Goal: Information Seeking & Learning: Find specific fact

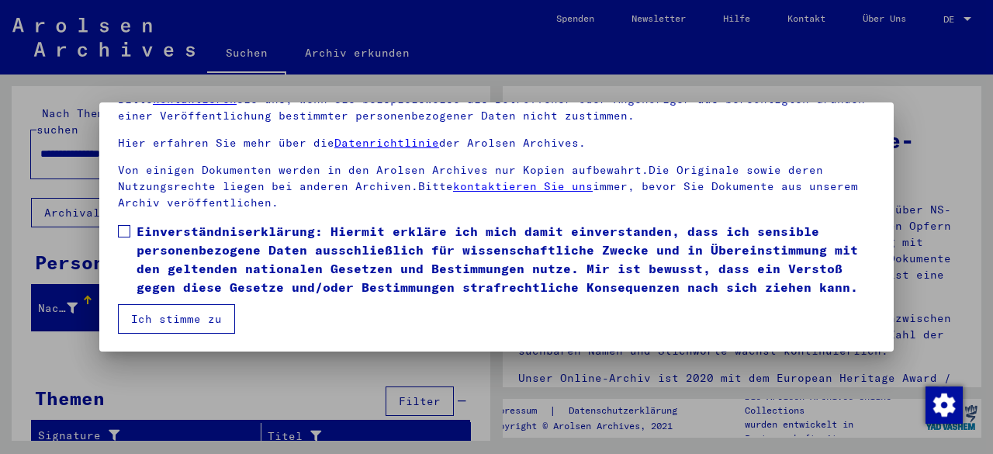
scroll to position [127, 0]
click at [125, 225] on span at bounding box center [124, 231] width 12 height 12
click at [171, 318] on button "Ich stimme zu" at bounding box center [176, 318] width 117 height 29
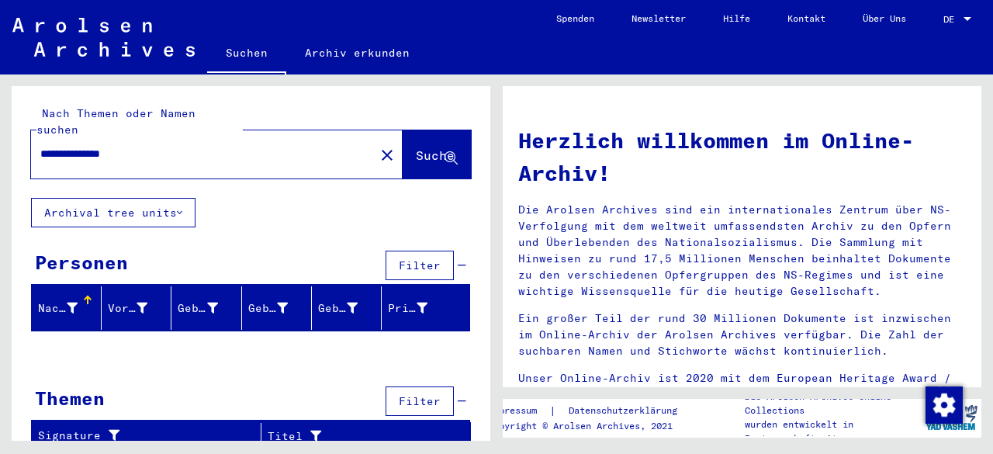
click at [164, 146] on input "**********" at bounding box center [198, 154] width 316 height 16
type input "*"
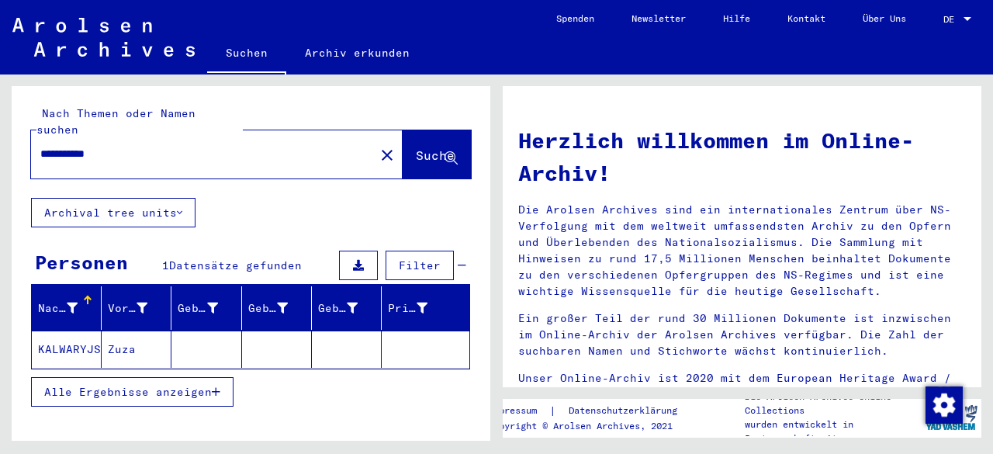
click at [85, 331] on mat-cell "KALWARYJSKA" at bounding box center [67, 349] width 70 height 37
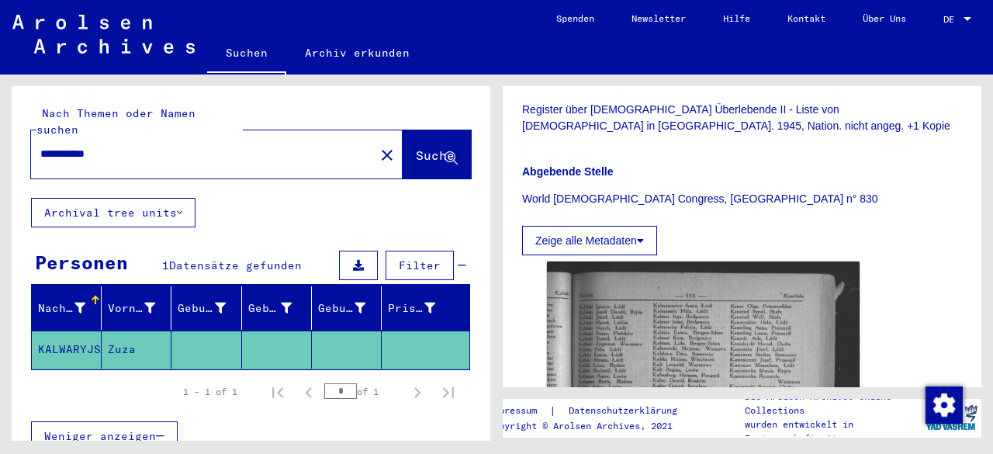
scroll to position [407, 0]
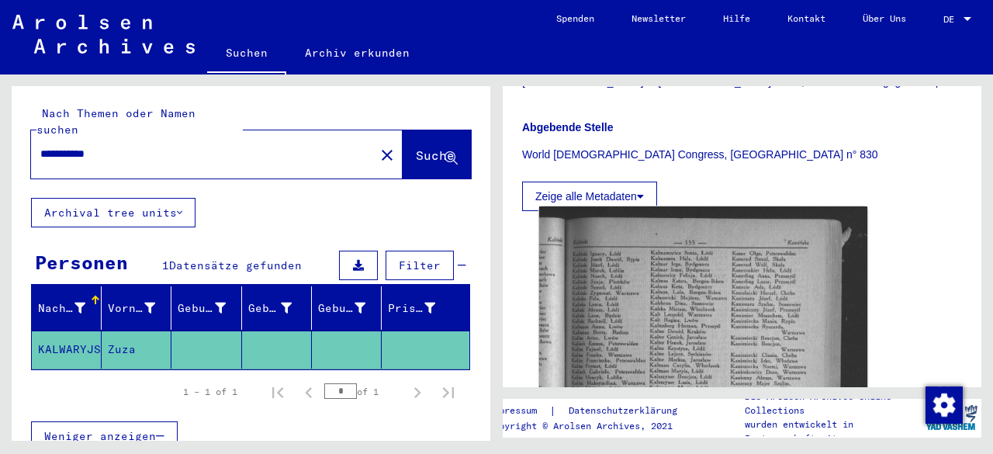
click at [635, 284] on img at bounding box center [703, 427] width 328 height 442
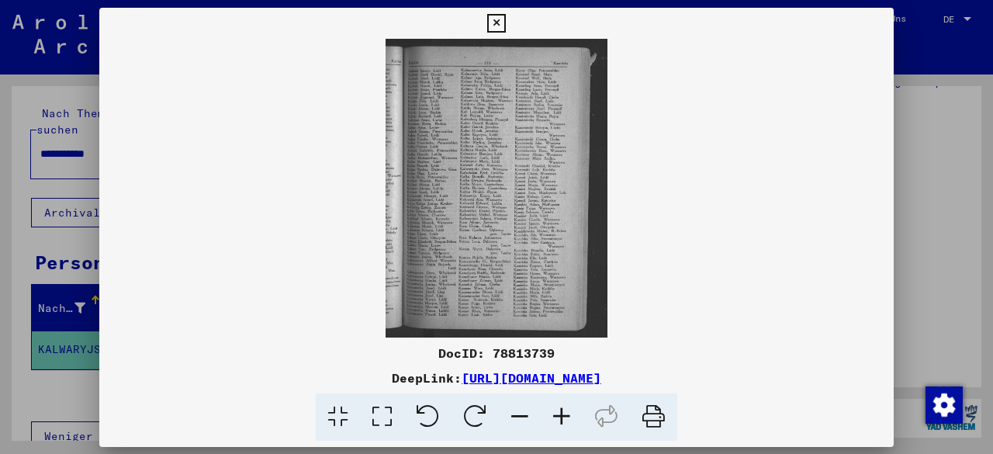
click at [635, 284] on img at bounding box center [496, 188] width 795 height 299
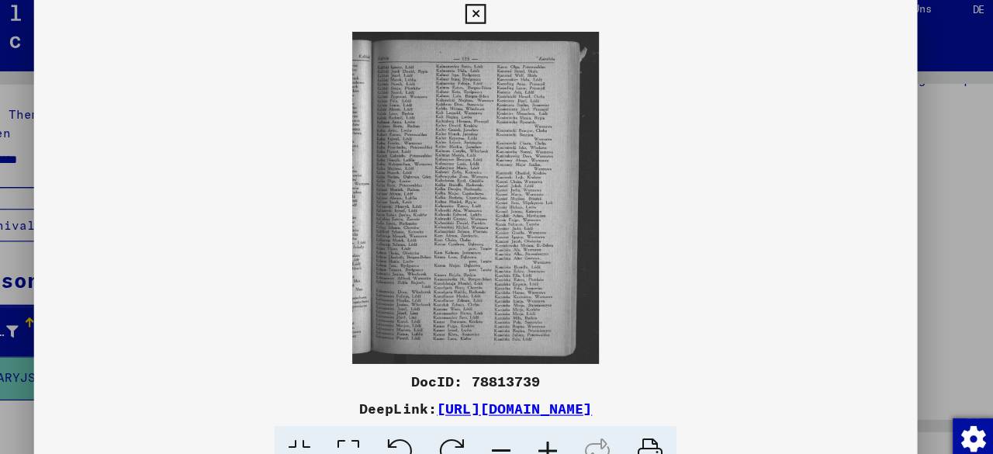
click at [601, 376] on link "[URL][DOMAIN_NAME]" at bounding box center [532, 378] width 140 height 16
click at [500, 23] on icon at bounding box center [496, 23] width 18 height 19
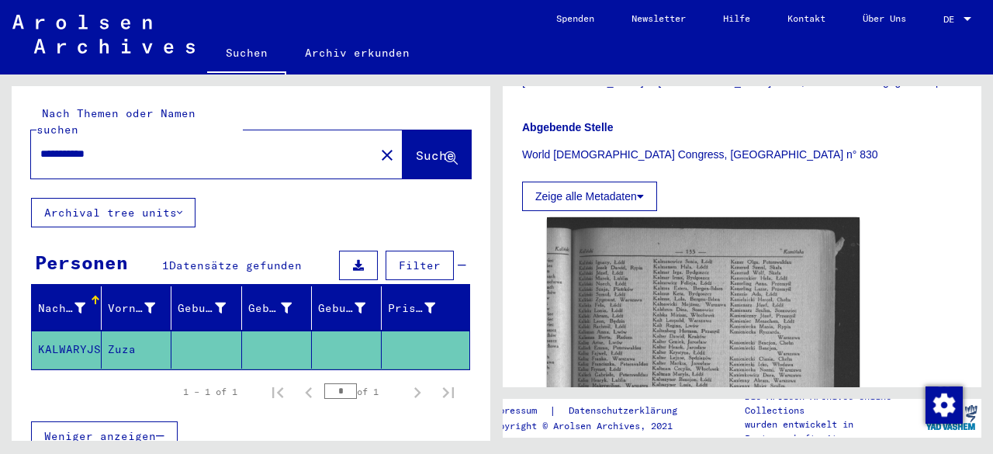
scroll to position [0, 0]
click at [188, 146] on input "**********" at bounding box center [202, 154] width 325 height 16
type input "*"
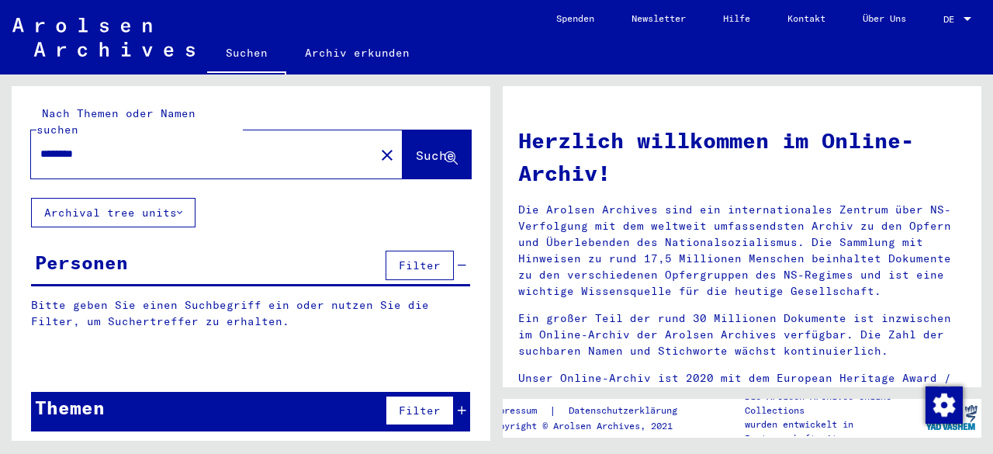
click at [188, 146] on input "********" at bounding box center [198, 154] width 316 height 16
click at [416, 147] on span "Suche" at bounding box center [435, 155] width 39 height 16
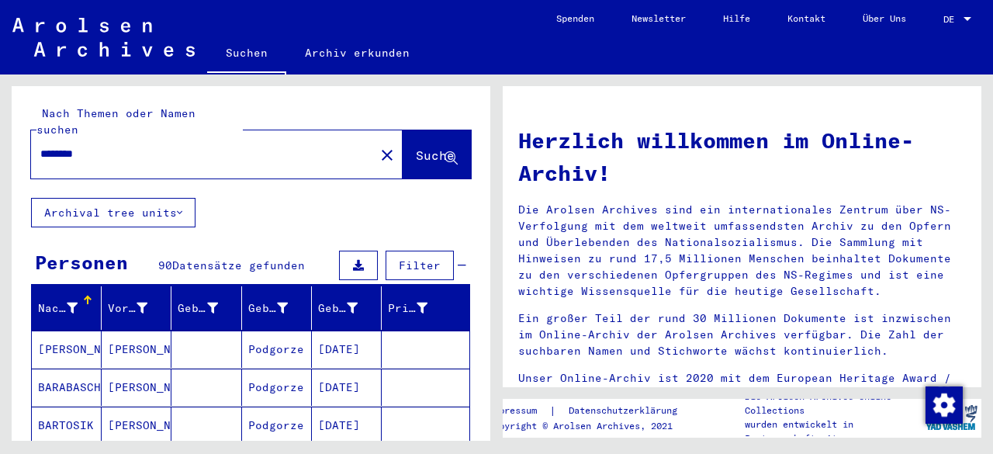
click at [424, 331] on mat-cell at bounding box center [426, 349] width 88 height 37
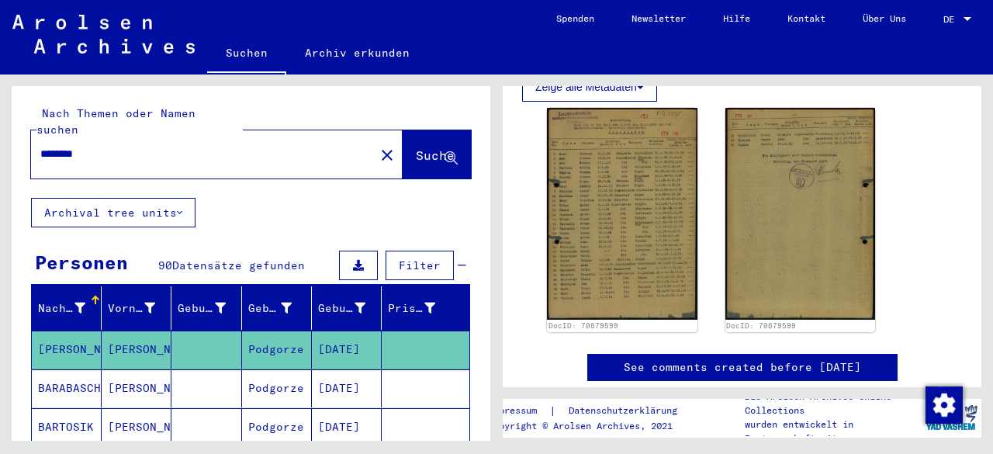
scroll to position [296, 0]
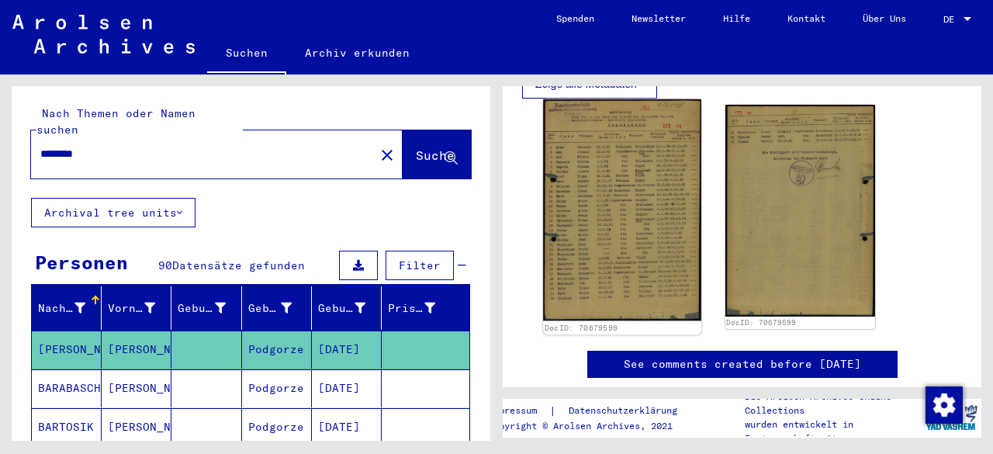
click at [637, 247] on img at bounding box center [622, 210] width 158 height 222
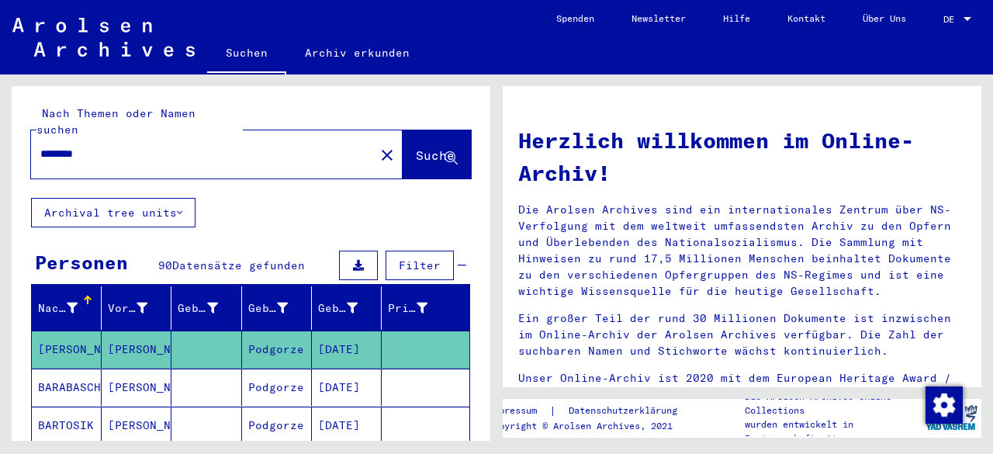
click at [202, 146] on input "********" at bounding box center [198, 154] width 316 height 16
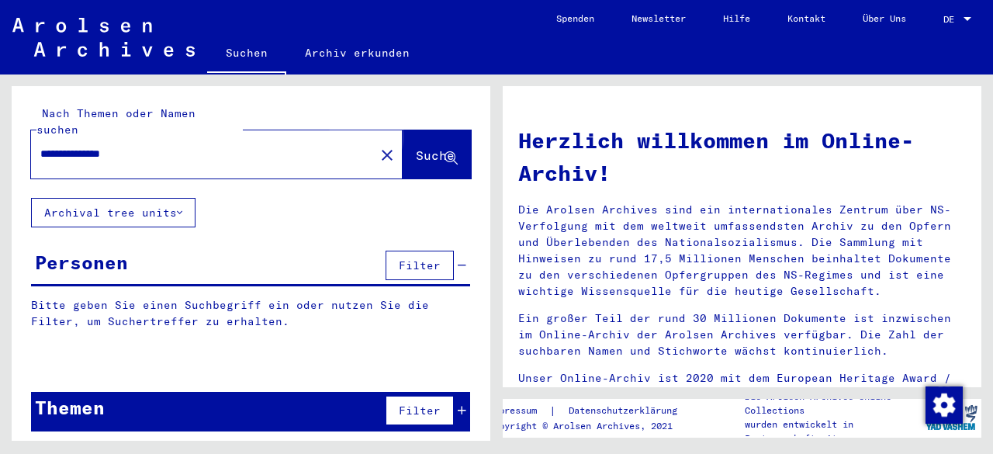
click at [416, 147] on span "Suche" at bounding box center [435, 155] width 39 height 16
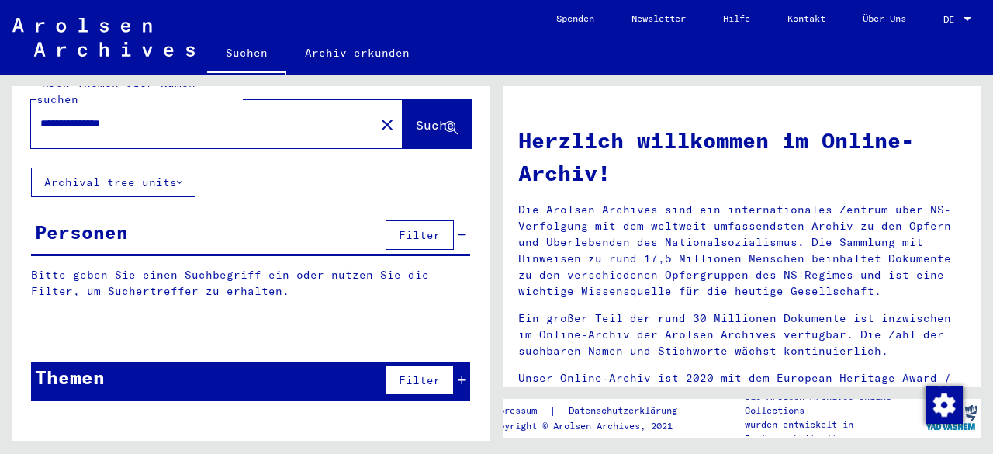
click at [197, 116] on input "**********" at bounding box center [198, 124] width 316 height 16
type input "*"
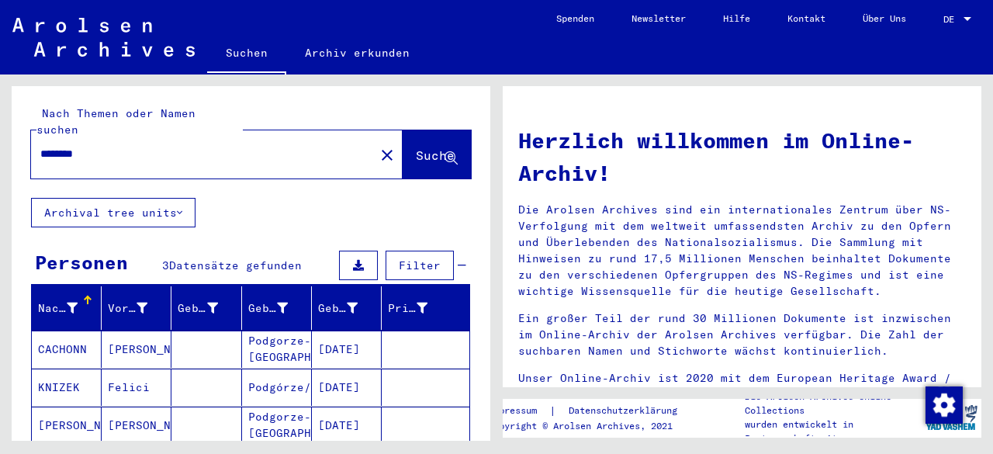
click at [282, 331] on mat-cell "Podgorze-[GEOGRAPHIC_DATA]" at bounding box center [277, 349] width 70 height 37
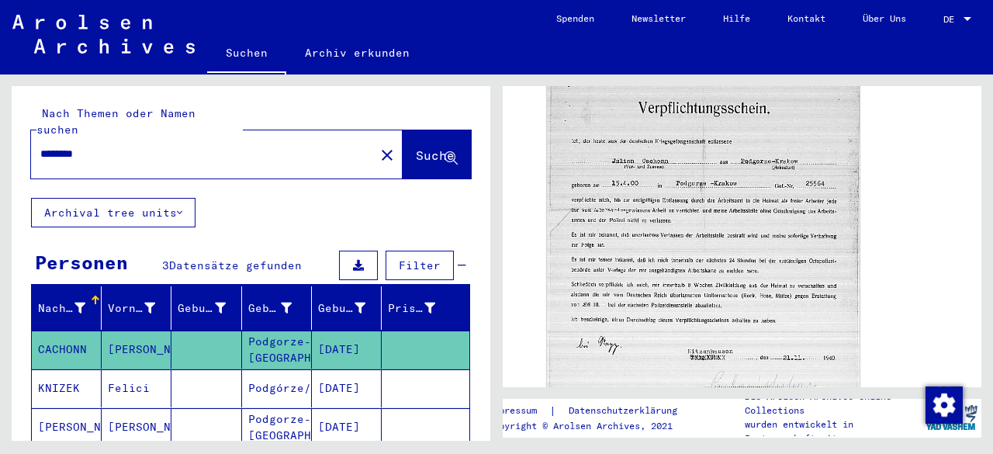
scroll to position [583, 0]
click at [358, 369] on mat-cell "[DATE]" at bounding box center [347, 388] width 70 height 38
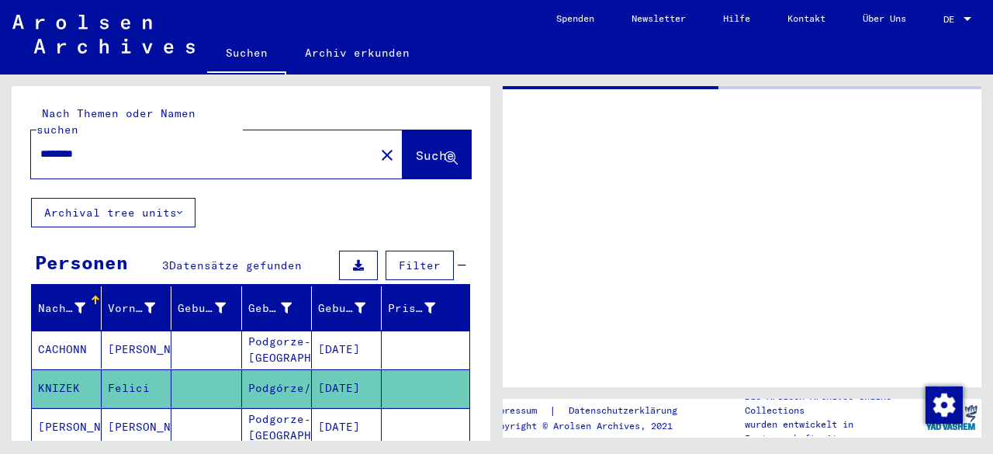
click at [355, 408] on mat-cell "[DATE]" at bounding box center [347, 427] width 70 height 38
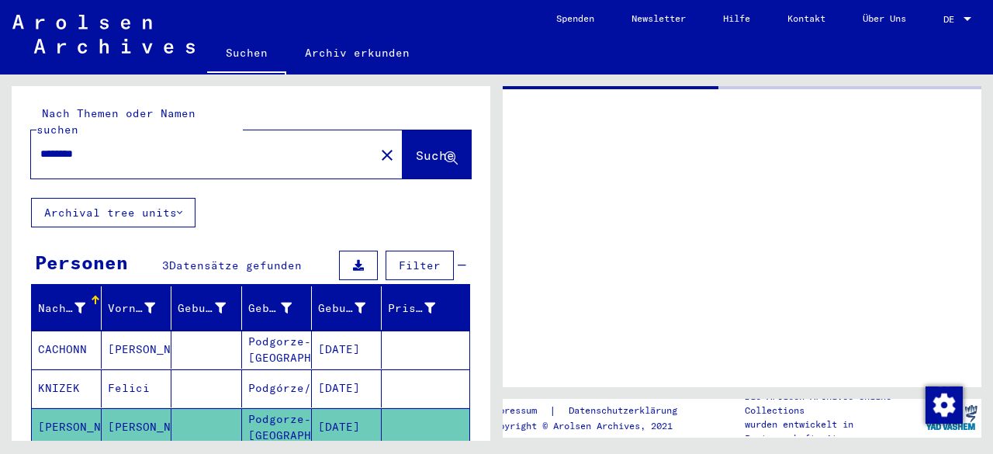
click at [138, 146] on input "********" at bounding box center [202, 154] width 325 height 16
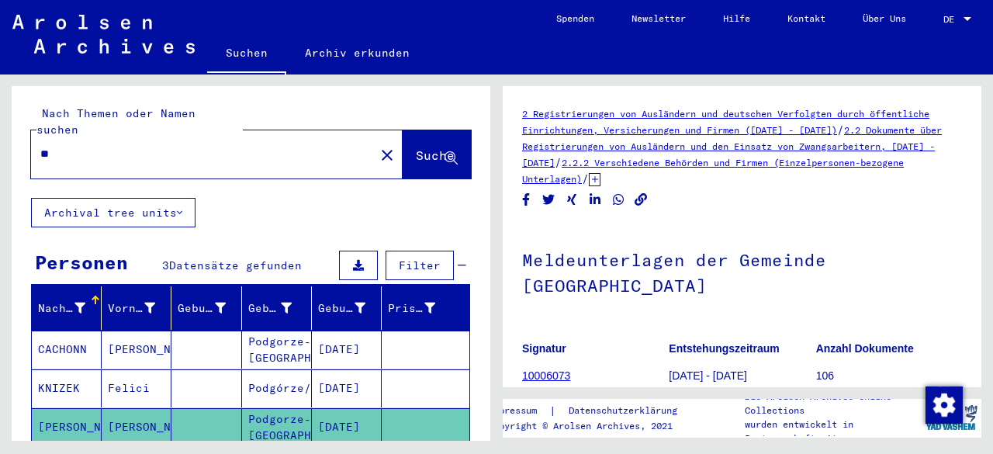
type input "*"
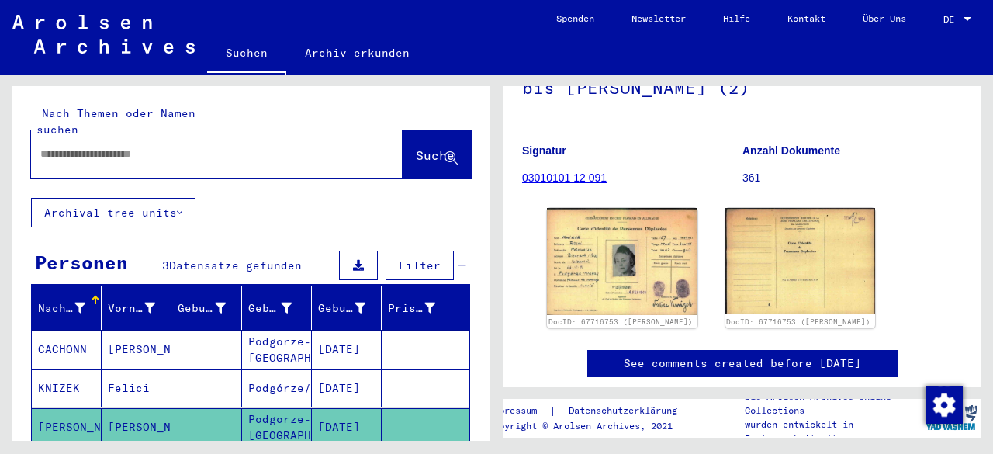
scroll to position [164, 0]
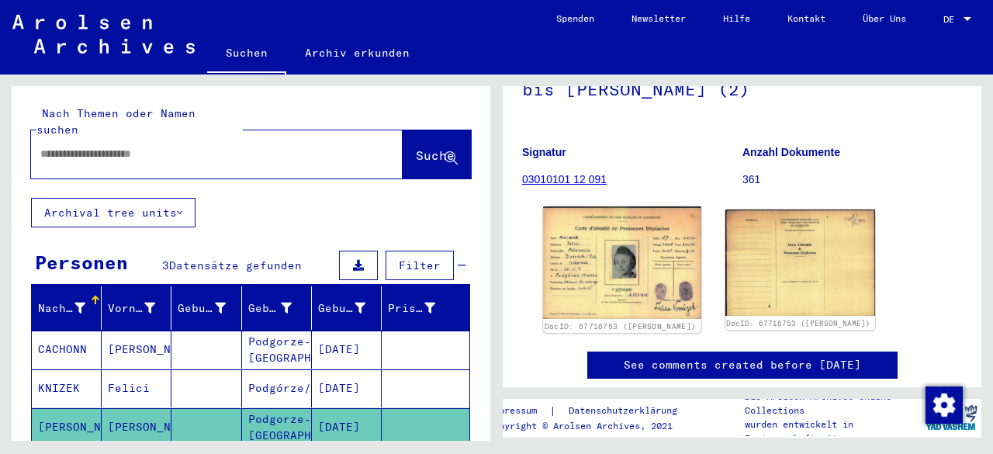
click at [596, 261] on img at bounding box center [622, 262] width 158 height 113
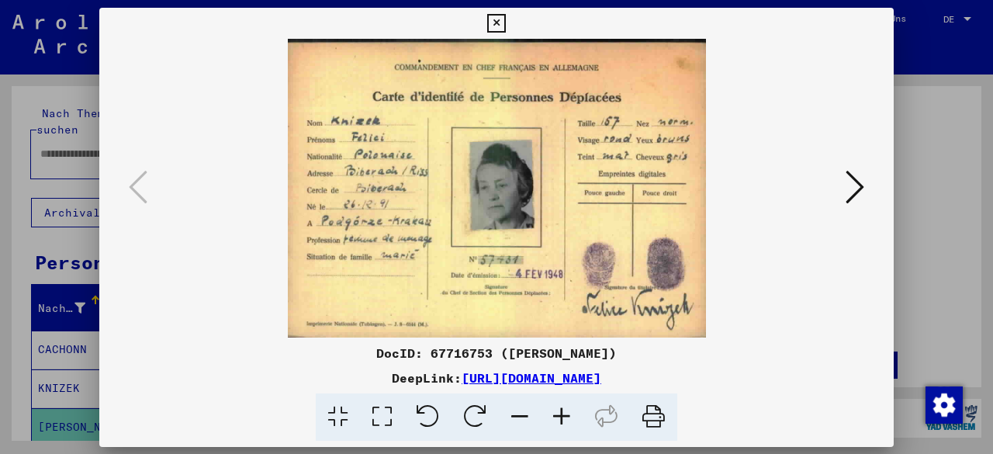
click at [596, 261] on img at bounding box center [496, 188] width 689 height 299
click at [500, 23] on icon at bounding box center [496, 23] width 18 height 19
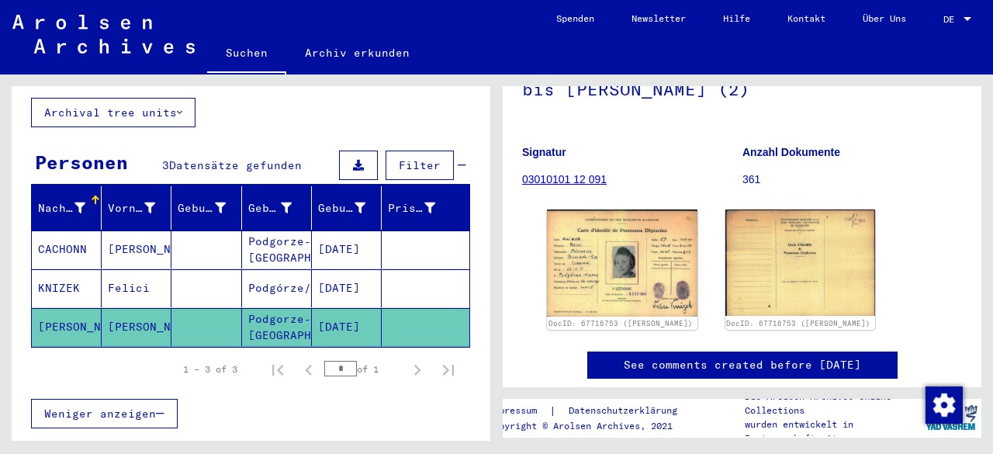
scroll to position [0, 0]
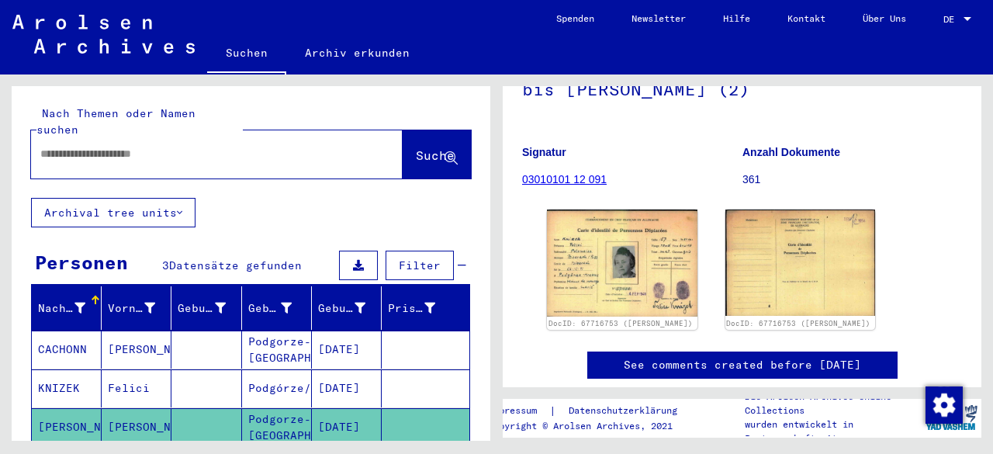
click at [213, 146] on input "text" at bounding box center [202, 154] width 325 height 16
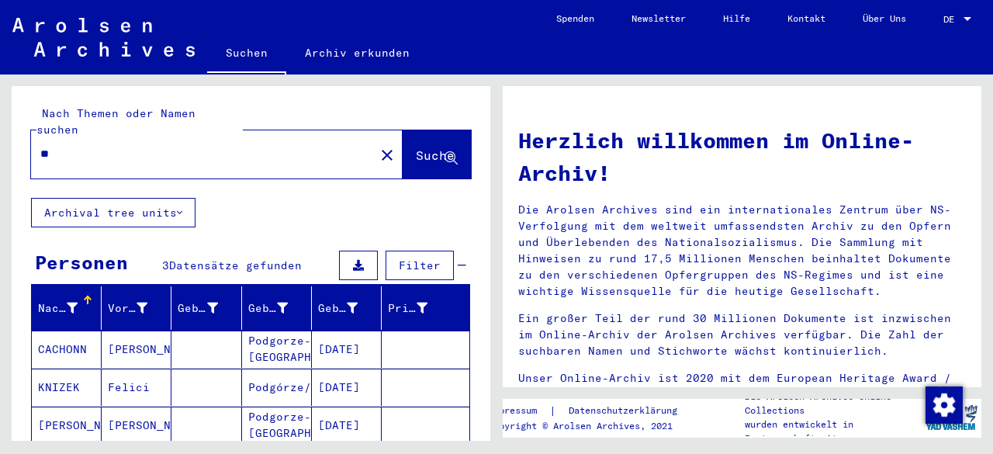
type input "*"
type input "*****"
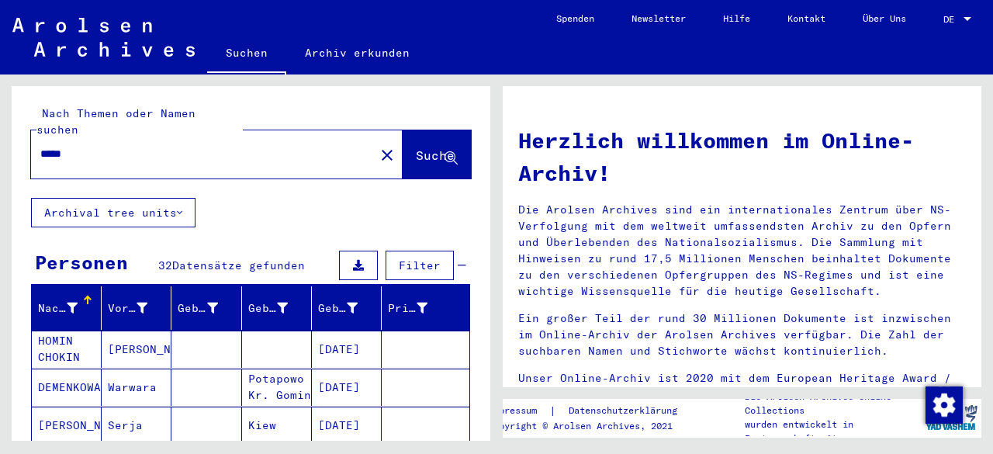
click at [352, 331] on mat-cell "[DATE]" at bounding box center [347, 349] width 70 height 37
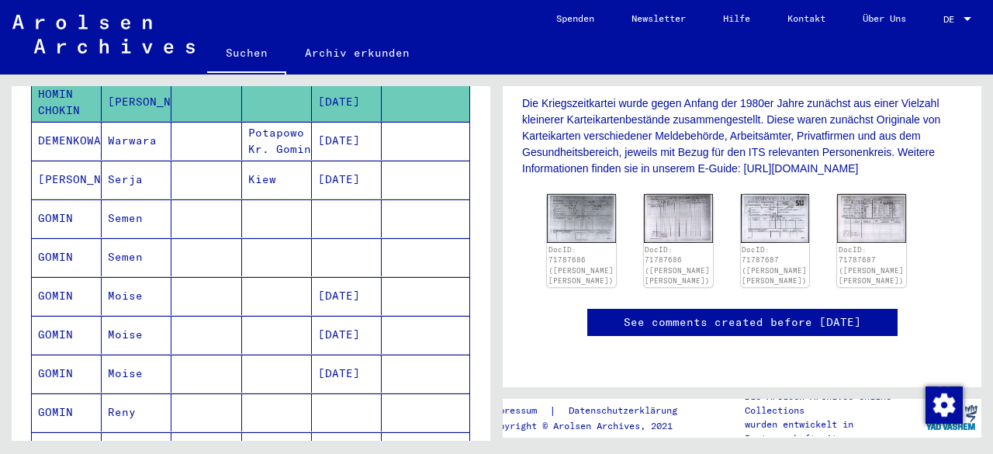
scroll to position [245, 0]
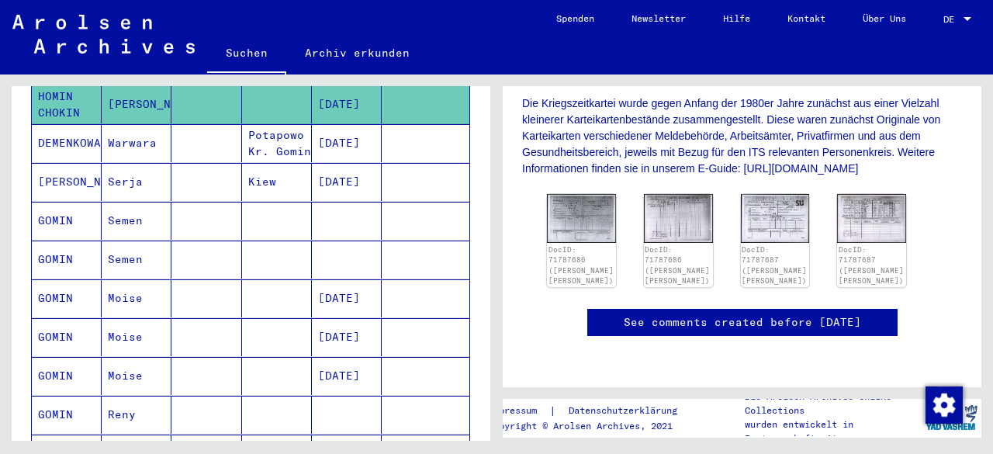
click at [338, 279] on mat-cell "[DATE]" at bounding box center [347, 298] width 70 height 38
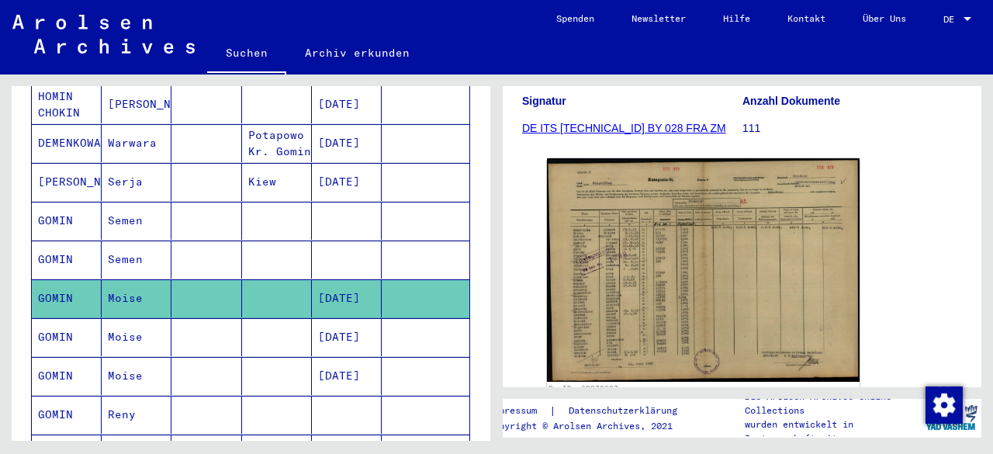
scroll to position [229, 0]
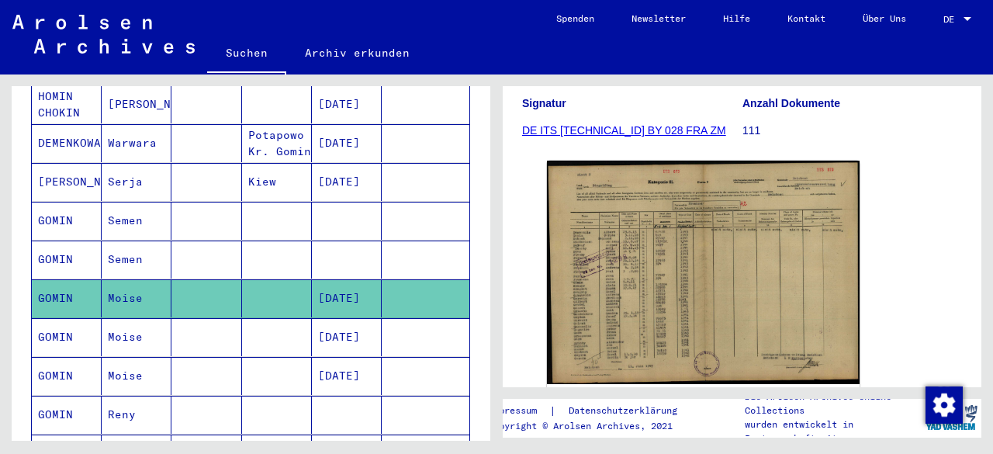
click at [346, 241] on mat-cell at bounding box center [347, 260] width 70 height 38
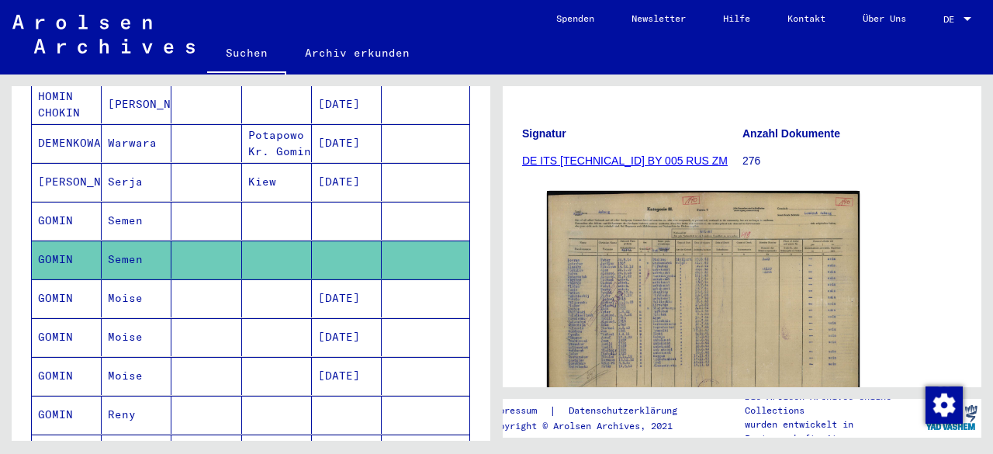
scroll to position [227, 0]
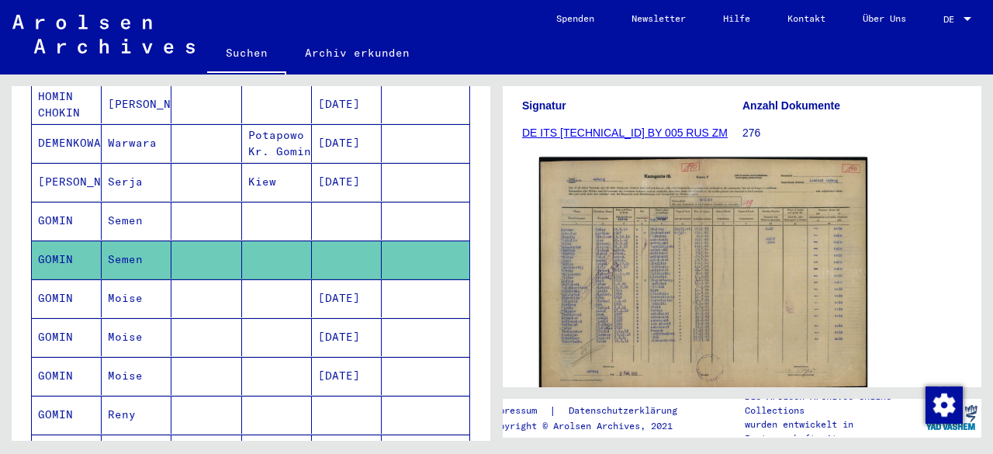
click at [730, 269] on img at bounding box center [703, 275] width 328 height 234
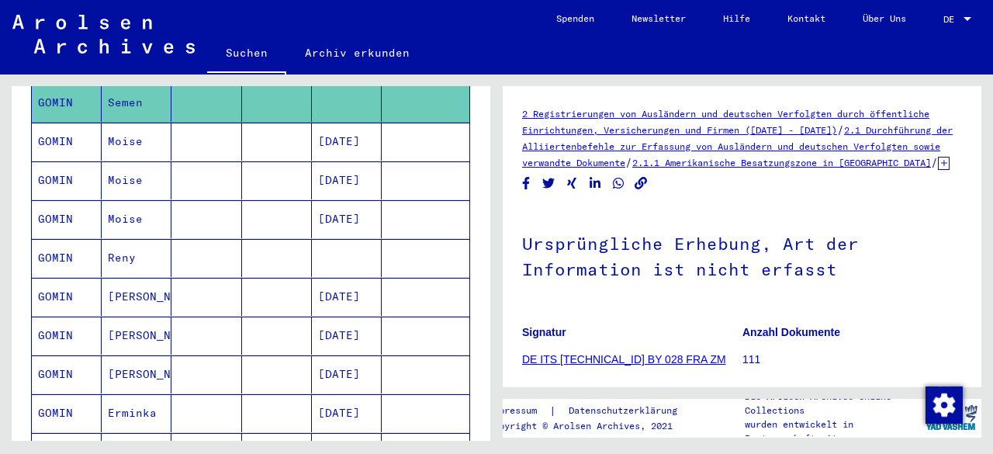
scroll to position [421, 0]
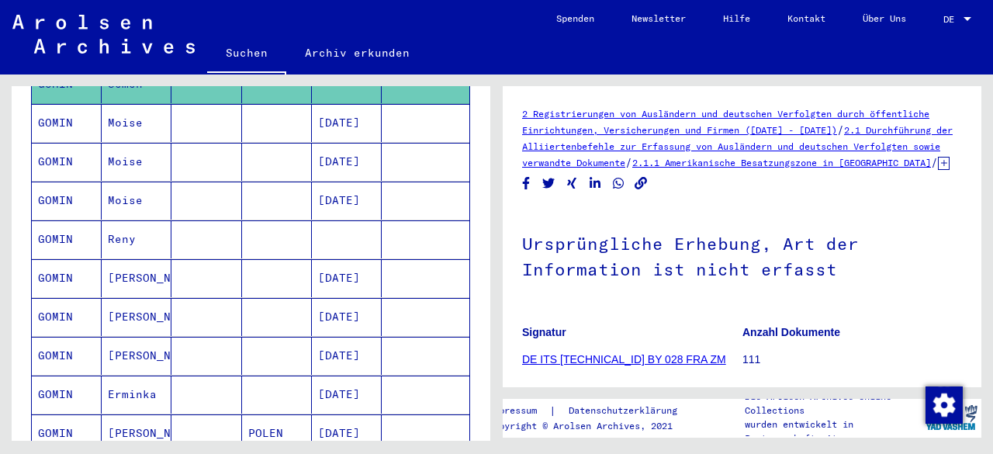
click at [337, 259] on mat-cell "[DATE]" at bounding box center [347, 278] width 70 height 38
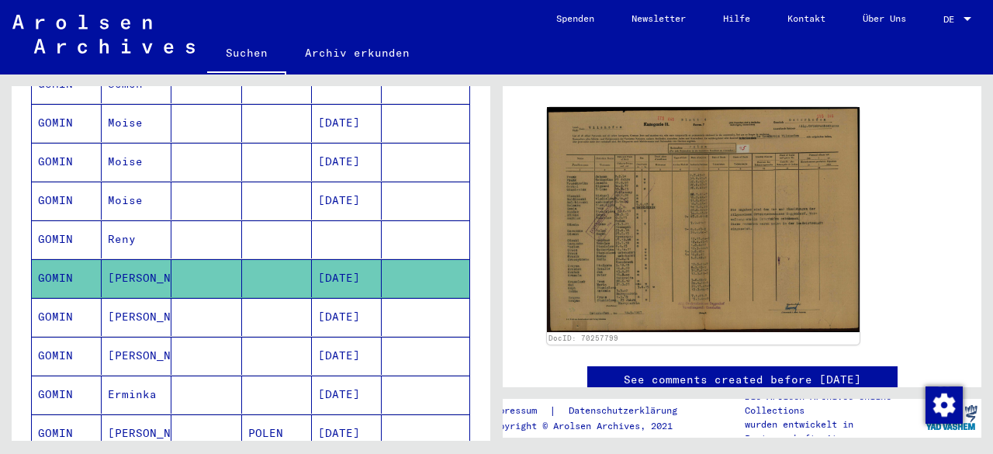
scroll to position [258, 0]
click at [680, 259] on img at bounding box center [703, 218] width 313 height 224
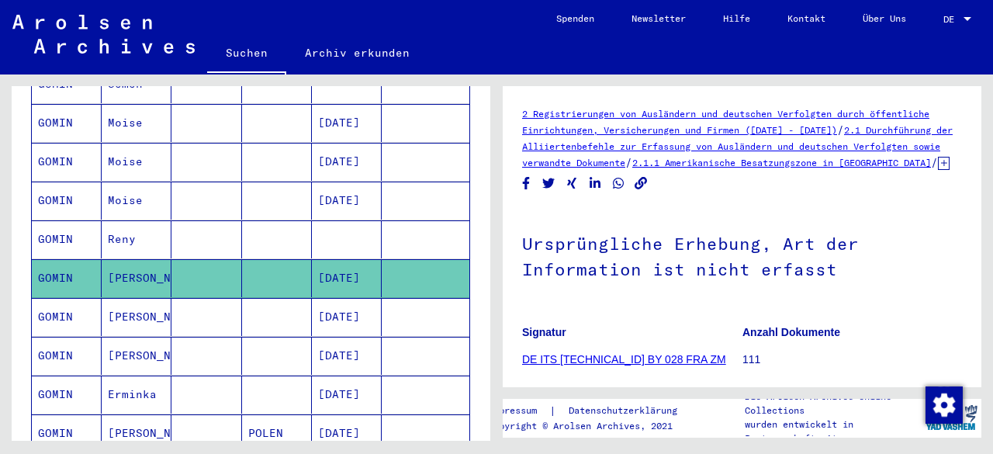
click at [329, 414] on mat-cell "[DATE]" at bounding box center [347, 433] width 70 height 38
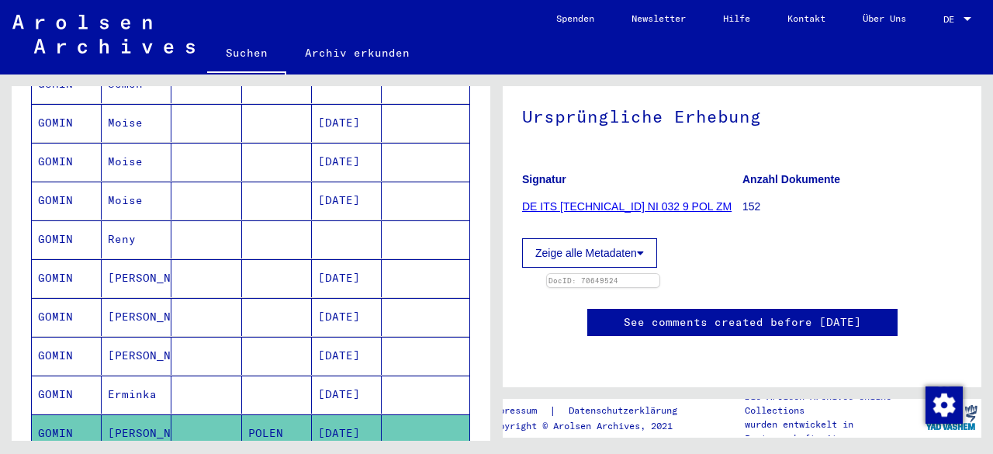
scroll to position [295, 0]
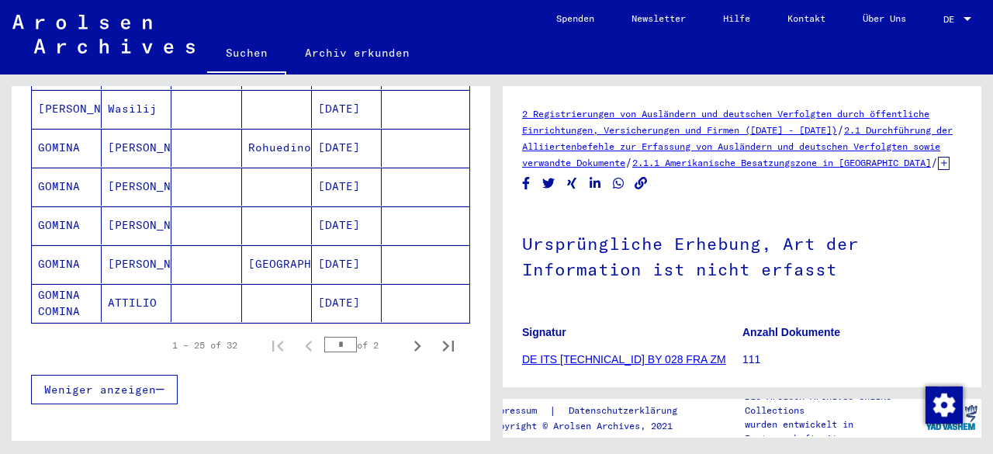
scroll to position [983, 0]
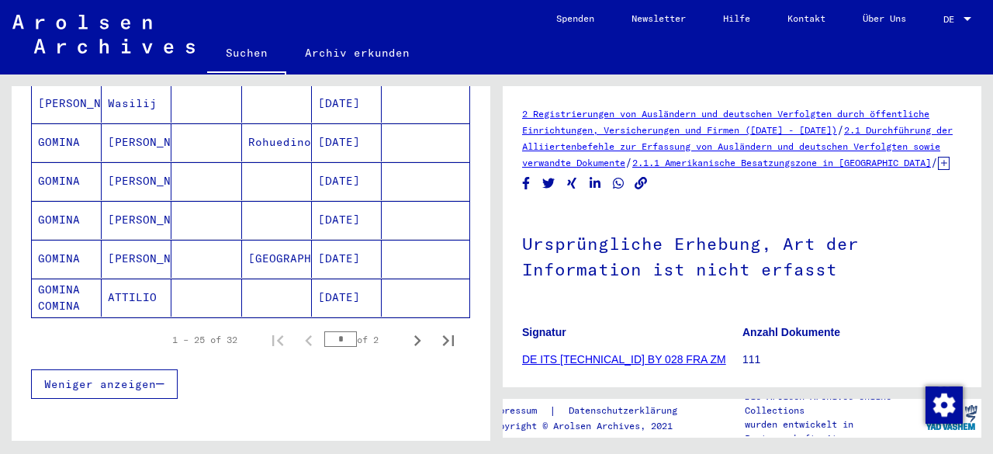
click at [414, 335] on icon "Next page" at bounding box center [417, 340] width 7 height 11
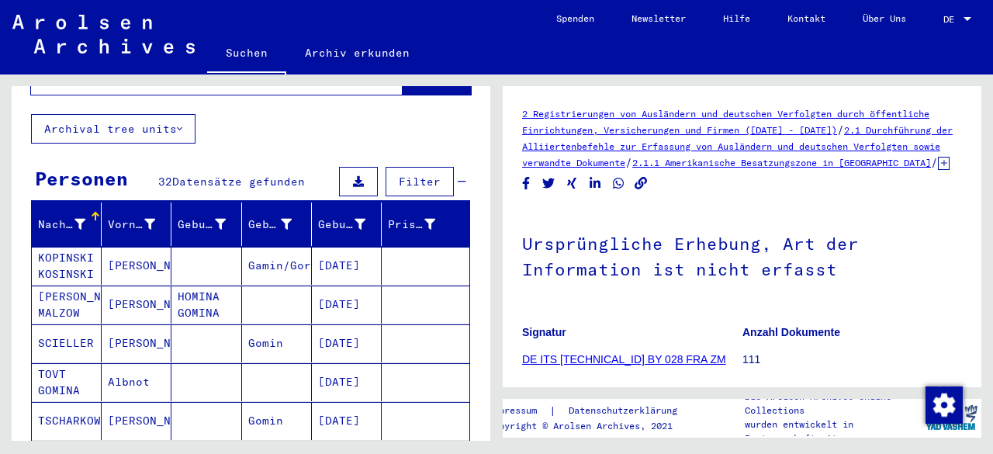
scroll to position [78, 0]
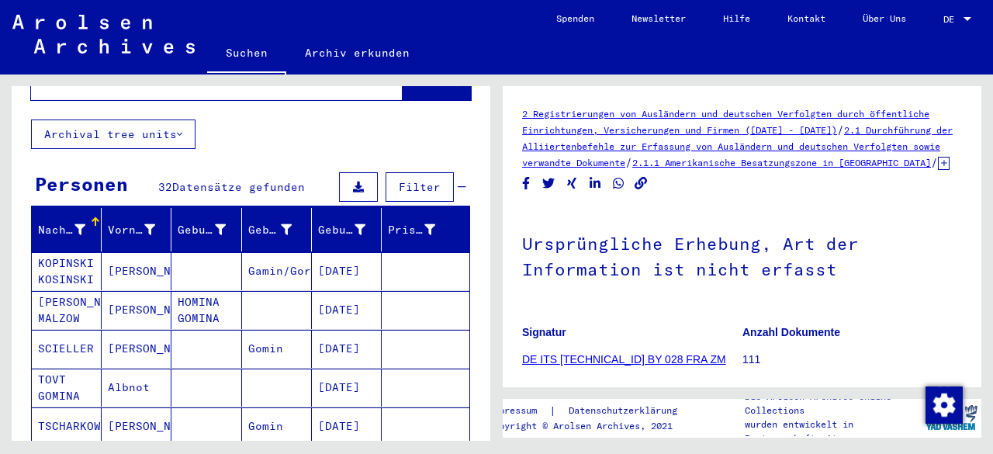
click at [428, 253] on mat-cell at bounding box center [426, 271] width 88 height 38
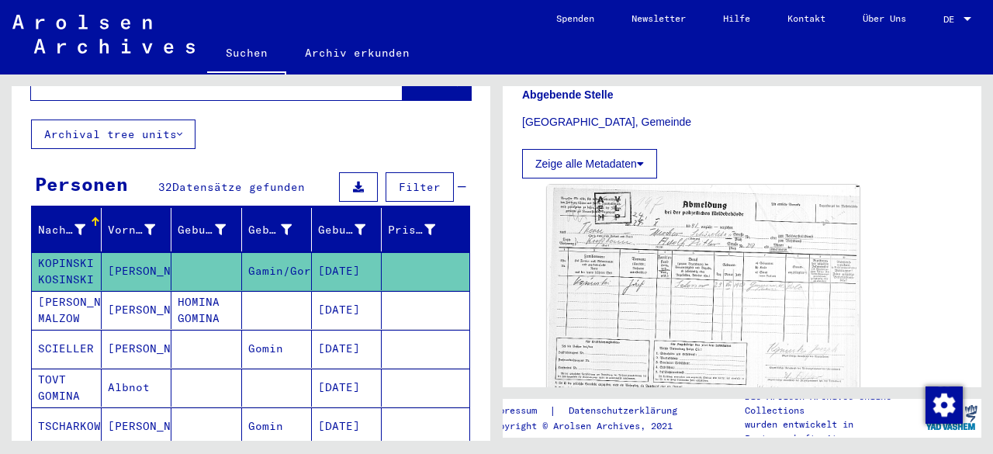
scroll to position [407, 0]
click at [417, 291] on mat-cell at bounding box center [426, 310] width 88 height 38
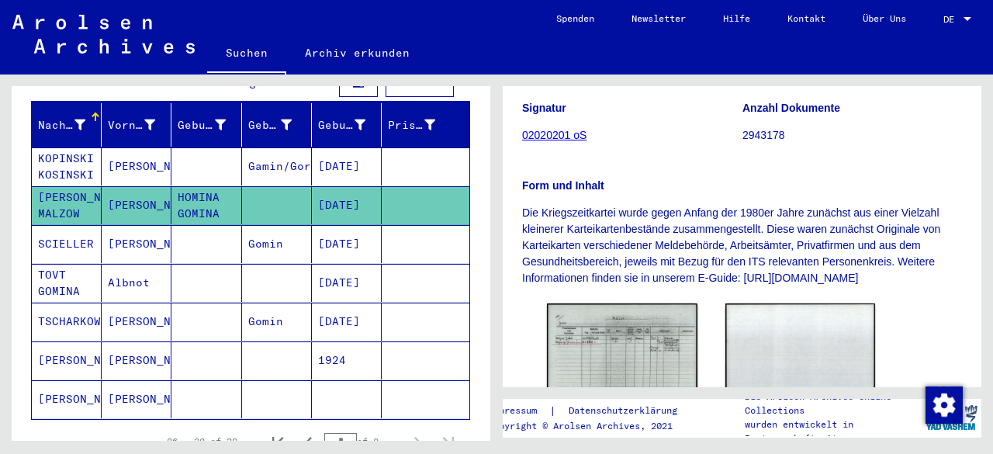
scroll to position [194, 0]
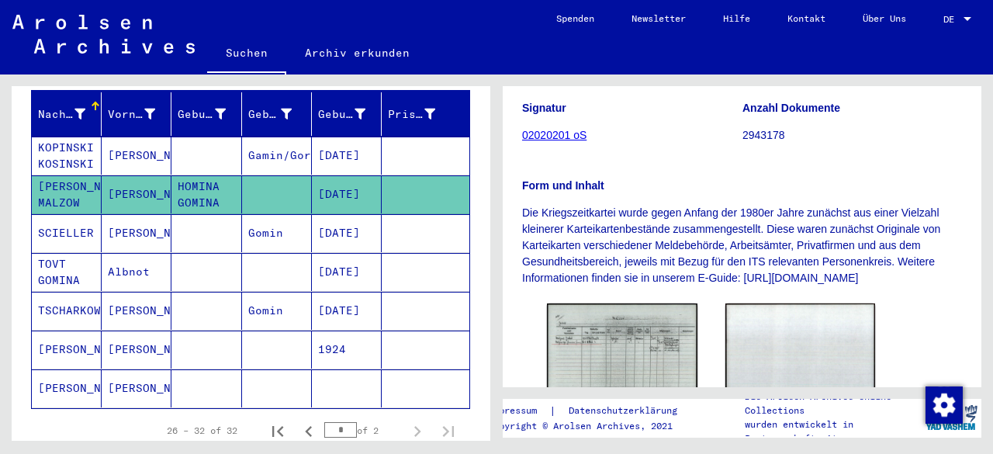
click at [417, 293] on mat-cell at bounding box center [426, 311] width 88 height 38
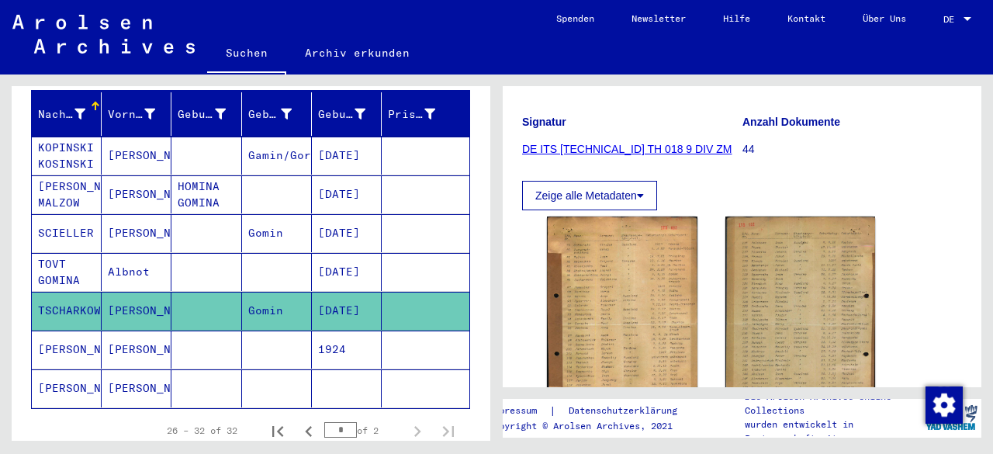
scroll to position [189, 0]
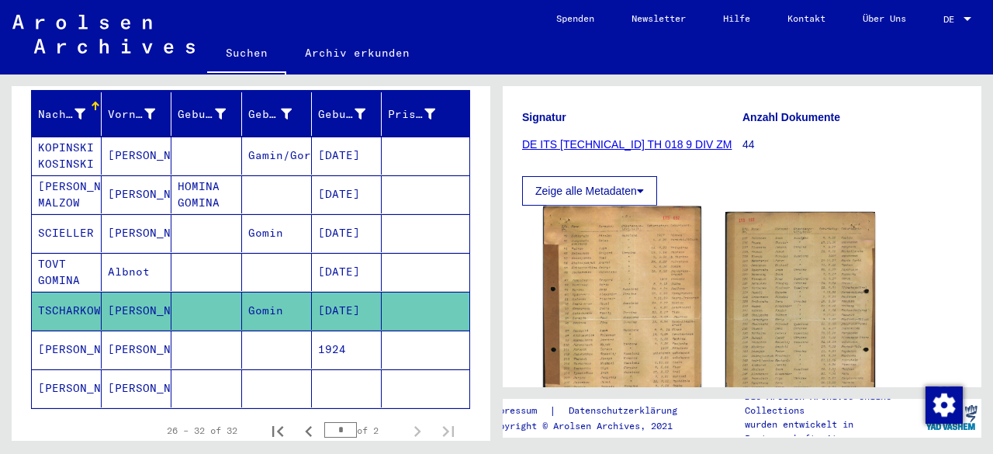
click at [630, 307] on img at bounding box center [622, 317] width 158 height 223
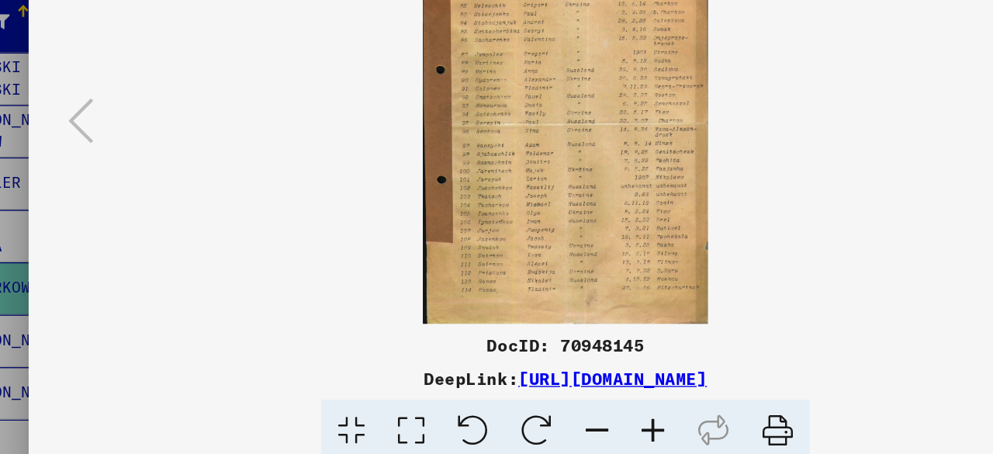
scroll to position [0, 0]
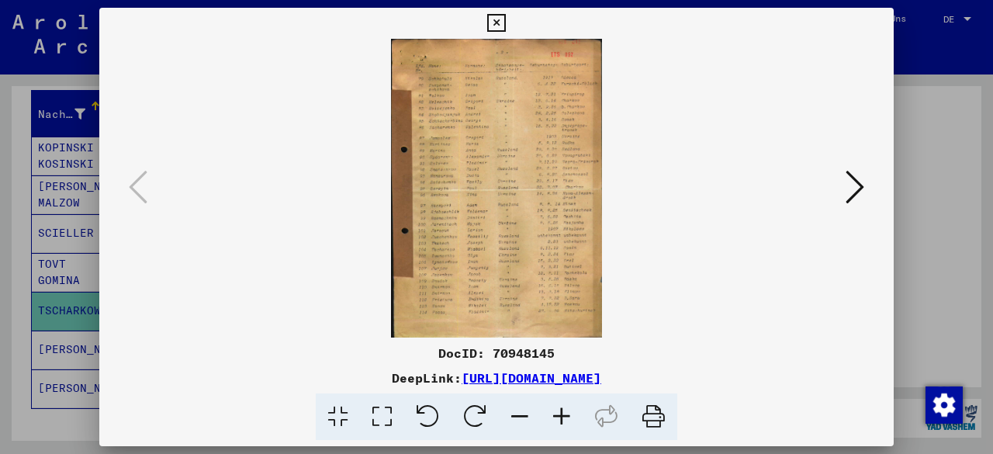
click at [853, 185] on icon at bounding box center [855, 186] width 19 height 37
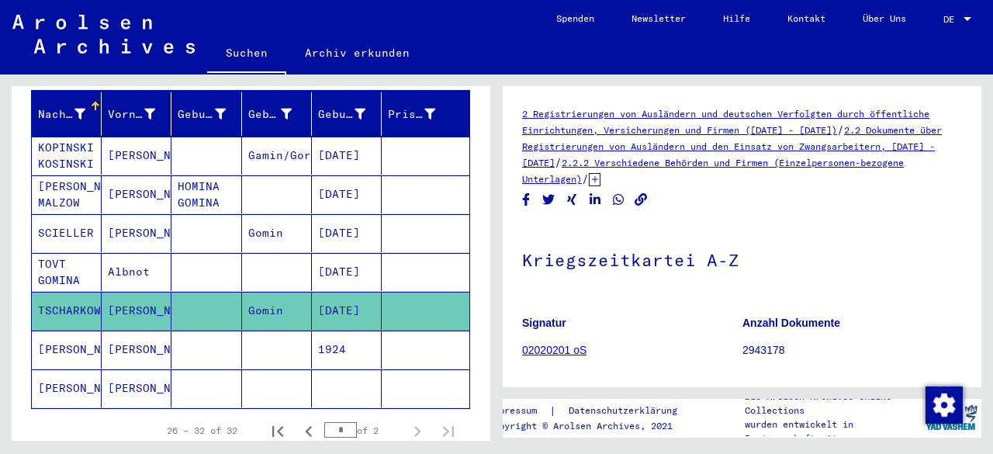
click at [318, 331] on mat-cell "1924" at bounding box center [347, 350] width 70 height 38
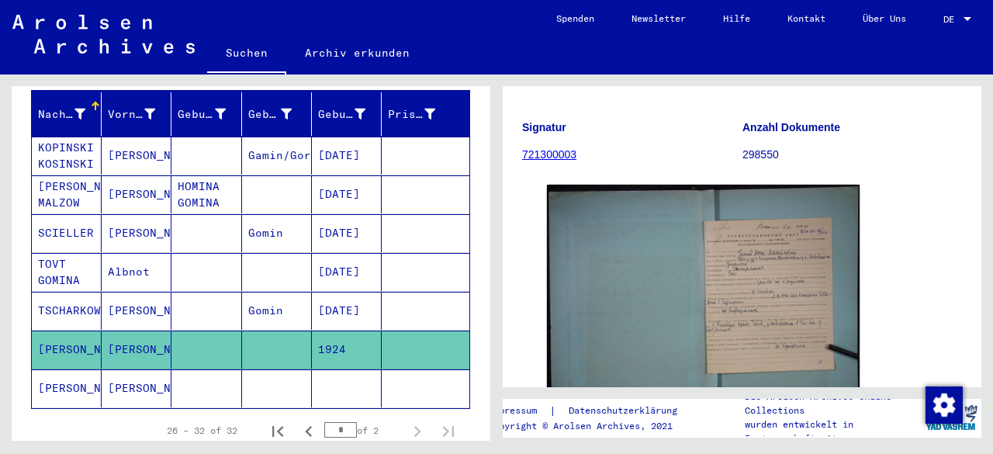
scroll to position [149, 0]
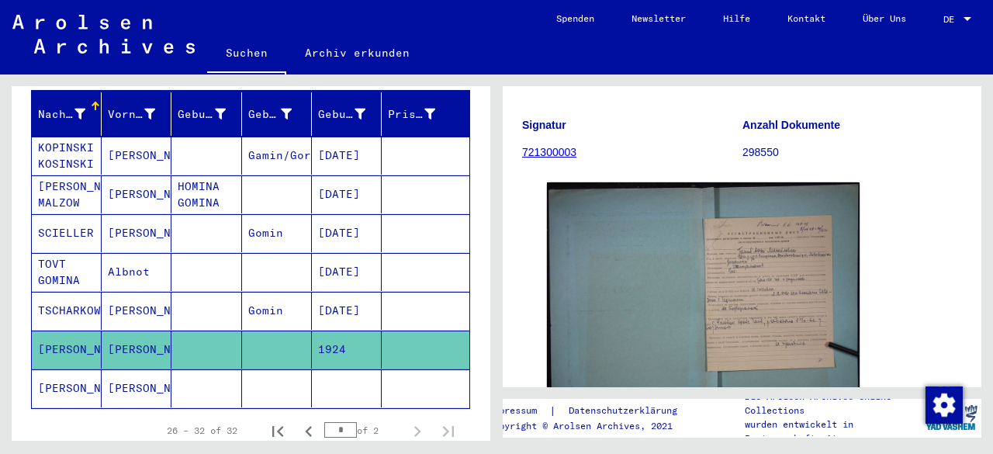
click at [768, 281] on img at bounding box center [703, 302] width 313 height 240
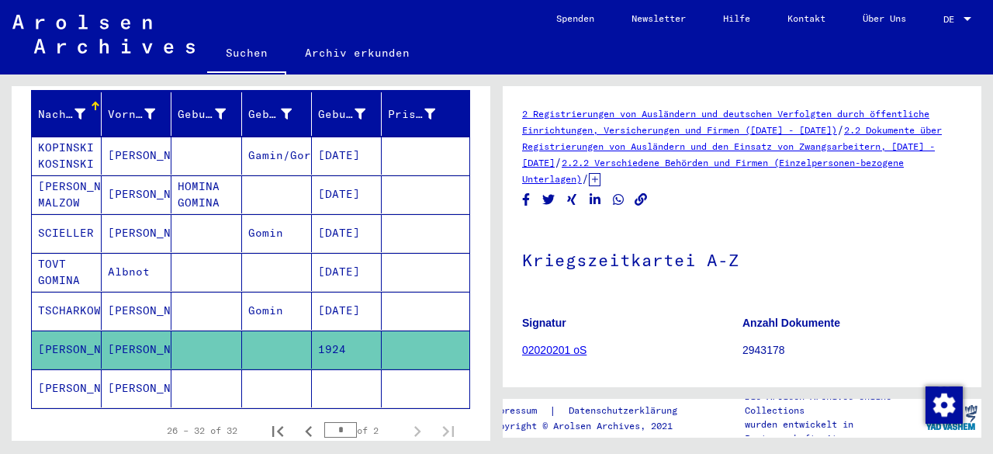
click at [351, 369] on mat-cell at bounding box center [347, 388] width 70 height 38
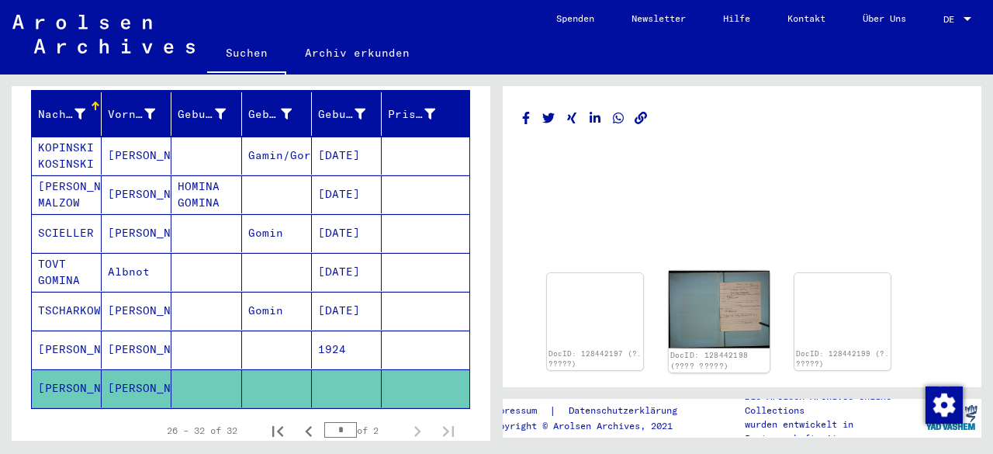
click at [737, 303] on img at bounding box center [719, 310] width 101 height 78
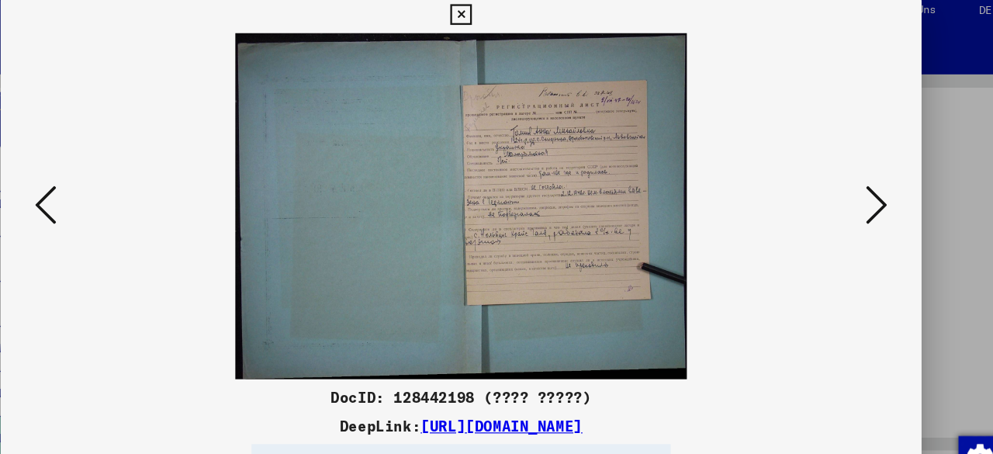
click at [137, 188] on icon at bounding box center [138, 186] width 19 height 37
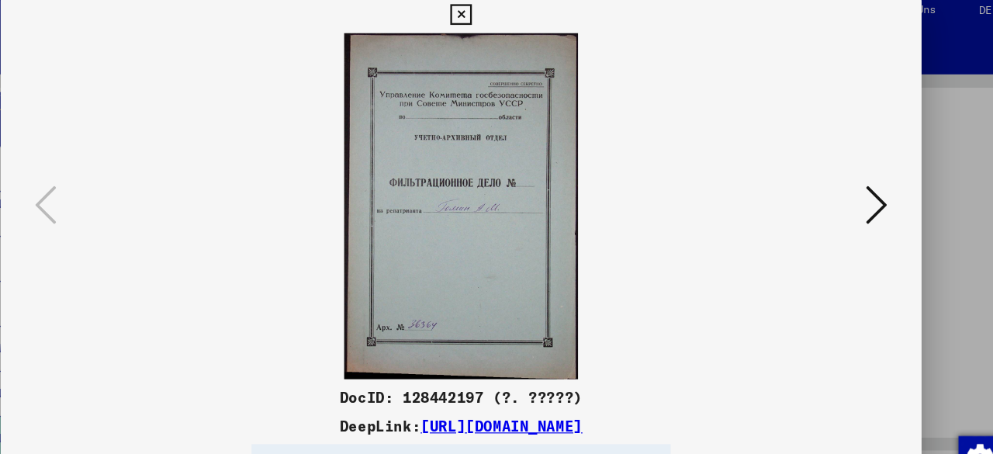
click at [496, 25] on icon at bounding box center [496, 23] width 18 height 19
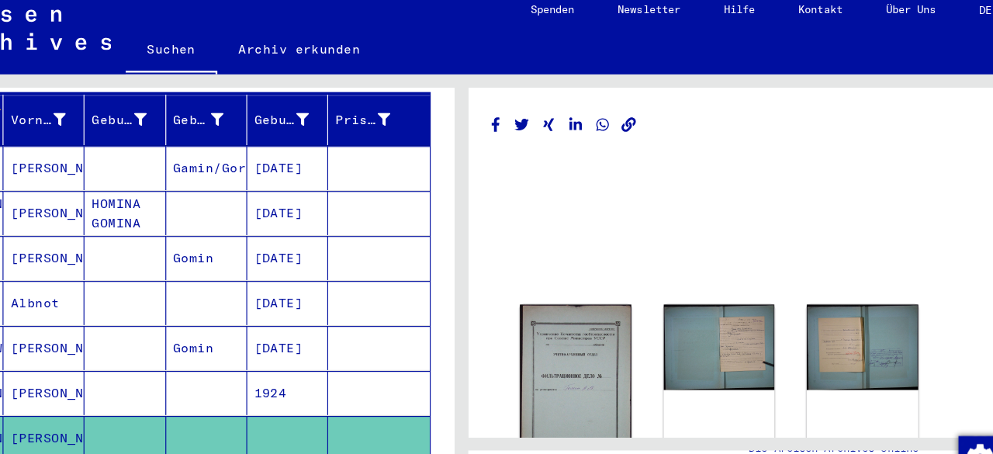
scroll to position [195, 0]
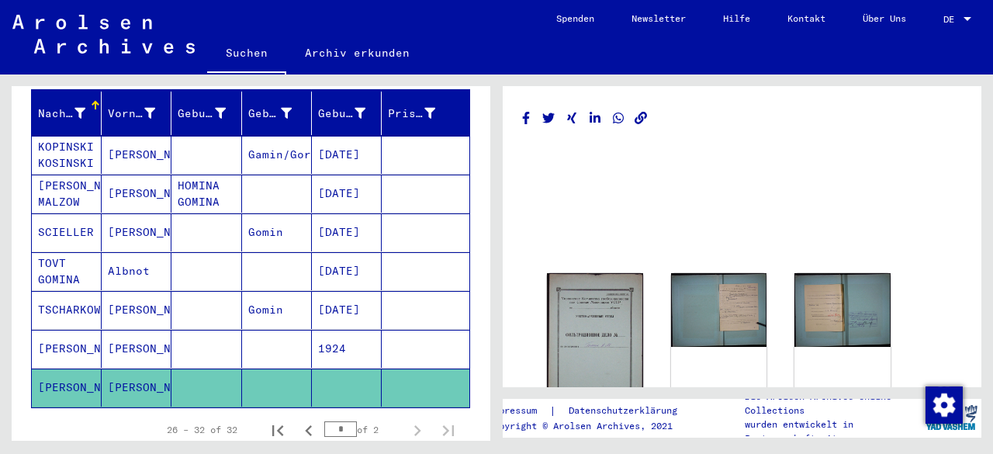
click at [303, 420] on icon "Previous page" at bounding box center [309, 431] width 22 height 22
type input "*"
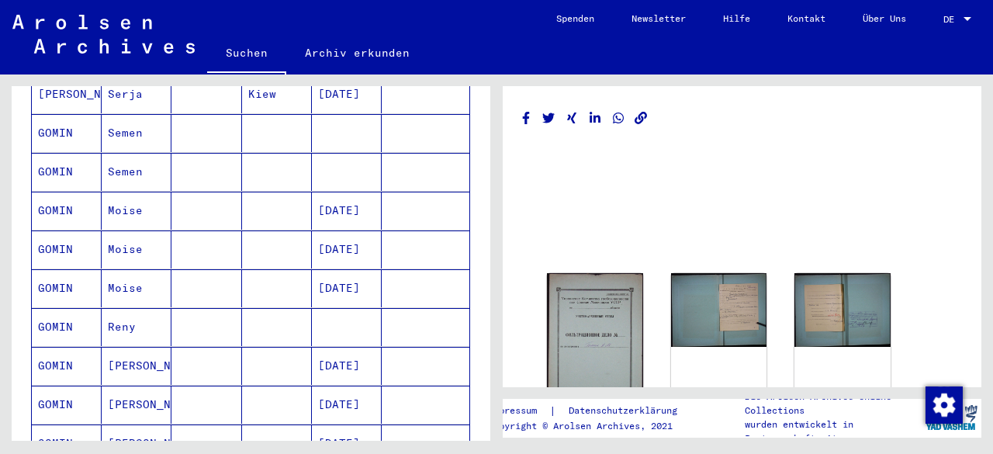
scroll to position [338, 0]
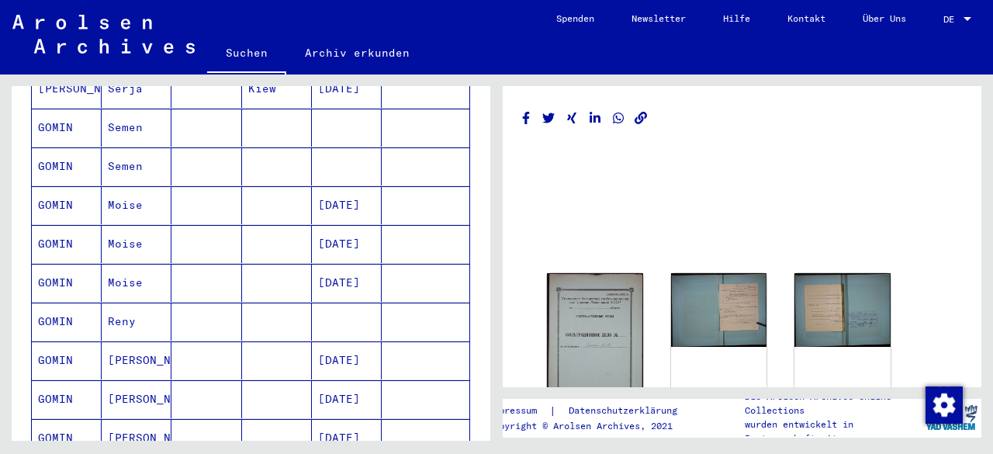
click at [345, 186] on mat-cell "[DATE]" at bounding box center [347, 205] width 70 height 38
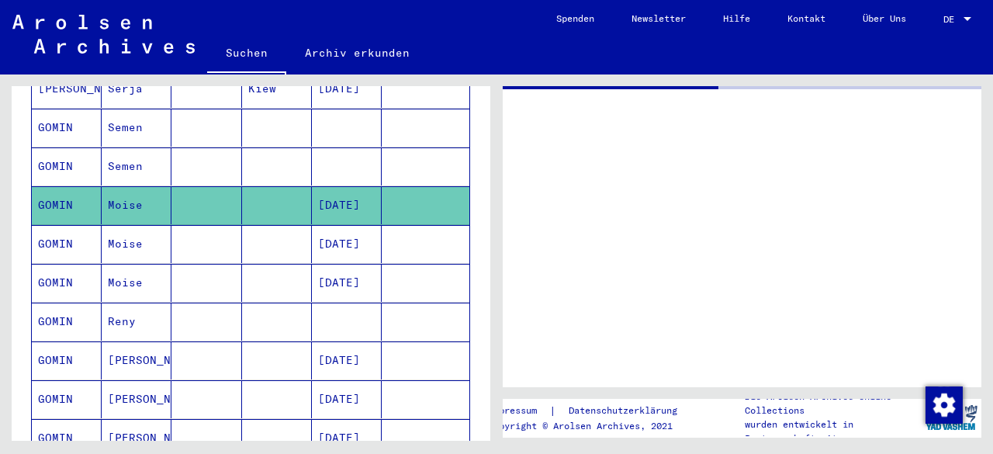
click at [339, 230] on mat-cell "[DATE]" at bounding box center [347, 244] width 70 height 38
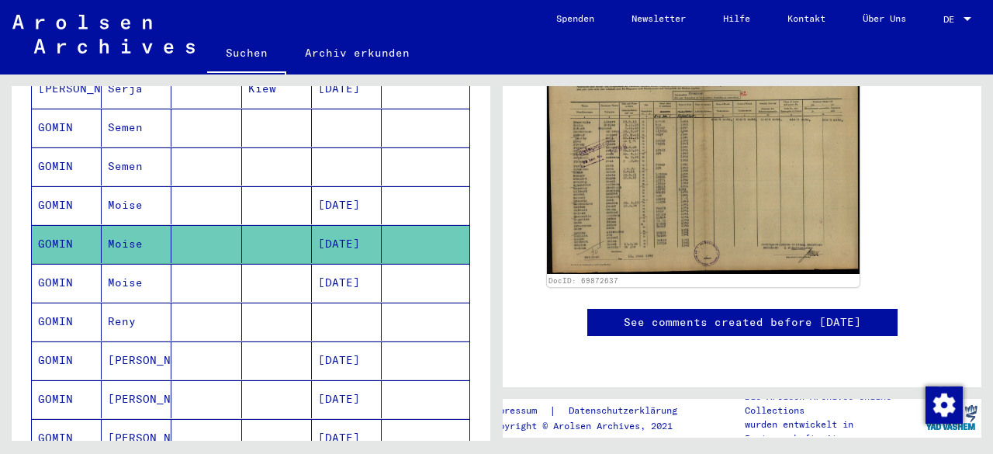
scroll to position [348, 0]
click at [423, 264] on mat-cell at bounding box center [426, 283] width 88 height 38
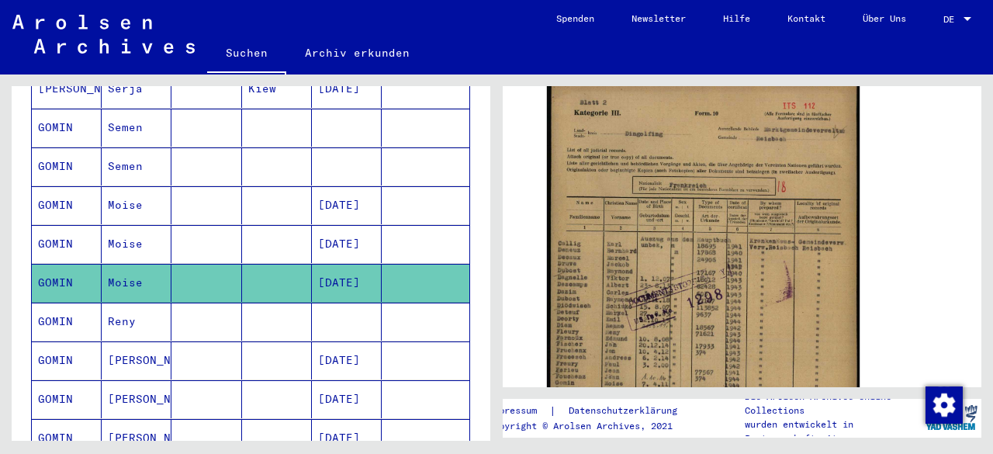
scroll to position [316, 0]
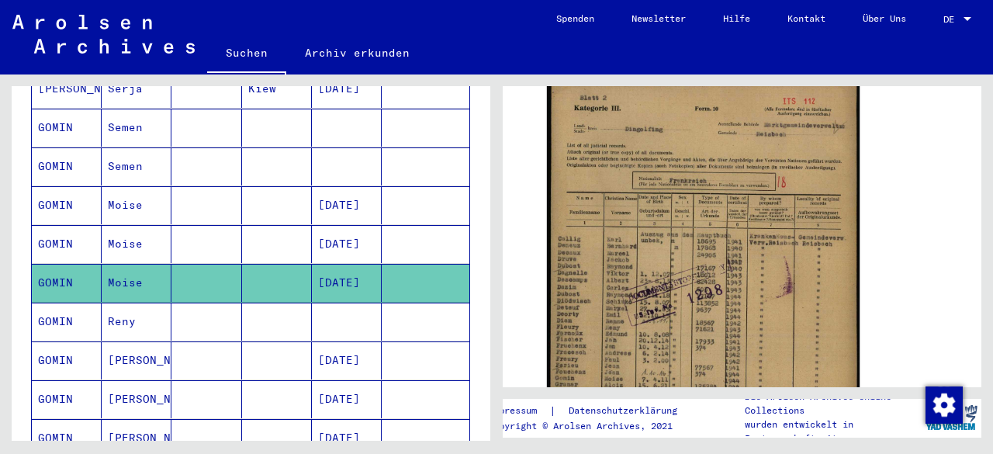
click at [426, 303] on mat-cell at bounding box center [426, 322] width 88 height 38
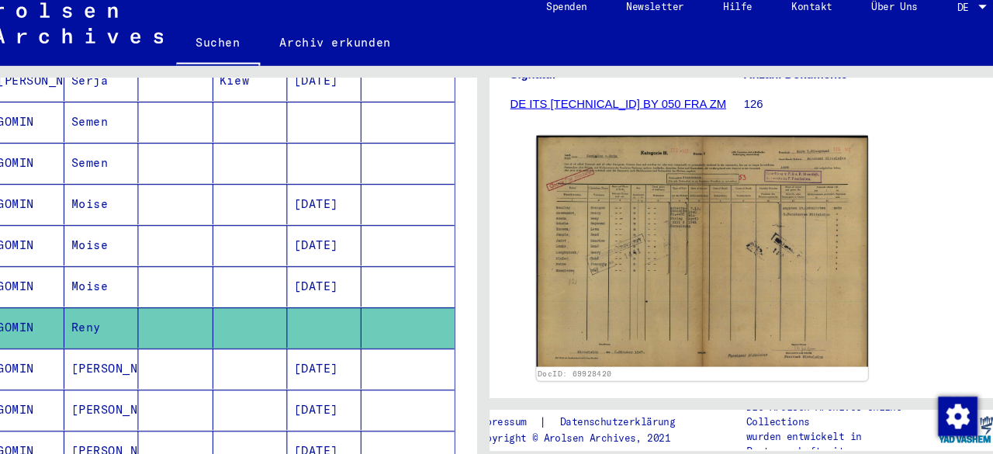
scroll to position [244, 0]
